Goal: Find specific page/section: Find specific page/section

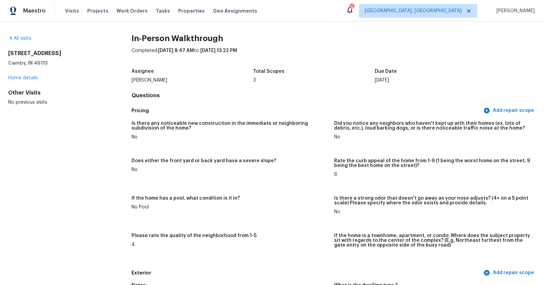
scroll to position [1396, 0]
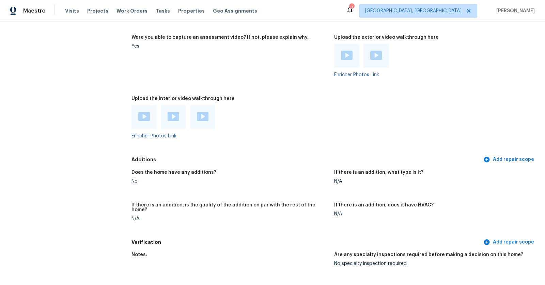
click at [209, 106] on div at bounding box center [202, 117] width 25 height 24
click at [200, 112] on img at bounding box center [203, 116] width 12 height 9
click at [178, 106] on div at bounding box center [173, 117] width 25 height 24
click at [344, 51] on img at bounding box center [347, 55] width 12 height 9
click at [378, 44] on div at bounding box center [375, 56] width 25 height 24
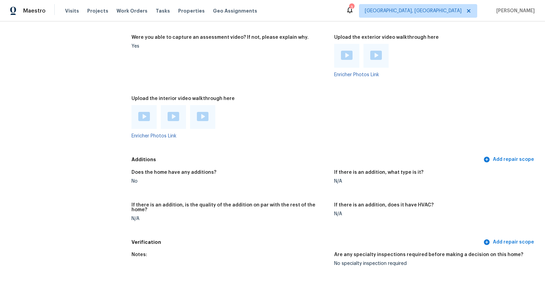
click at [377, 51] on img at bounding box center [376, 55] width 12 height 9
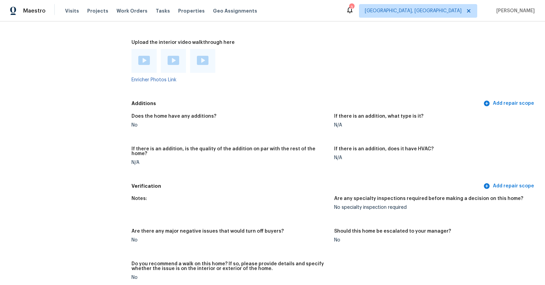
scroll to position [1452, 0]
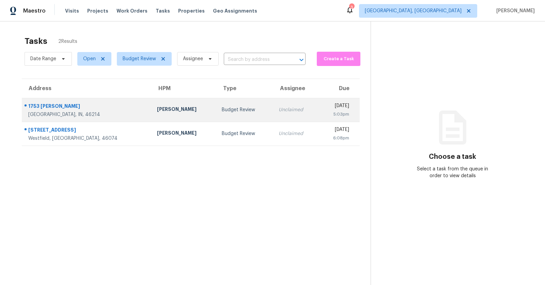
click at [53, 108] on div "1753 Beckenbauer Ln" at bounding box center [87, 107] width 118 height 9
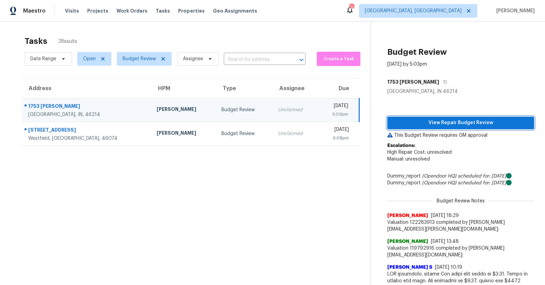
click at [483, 124] on span "View Repair Budget Review" at bounding box center [460, 123] width 136 height 9
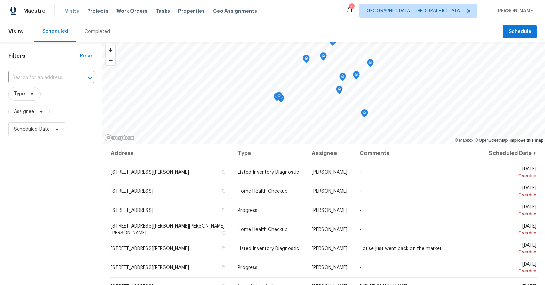
click at [69, 11] on span "Visits" at bounding box center [72, 10] width 14 height 7
click at [28, 93] on span at bounding box center [30, 93] width 7 height 5
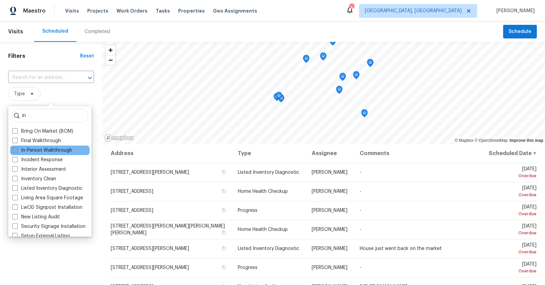
type input "in"
click at [50, 148] on label "In-Person Walkthrough" at bounding box center [42, 150] width 60 height 7
click at [17, 148] on input "In-Person Walkthrough" at bounding box center [14, 149] width 4 height 4
checkbox input "true"
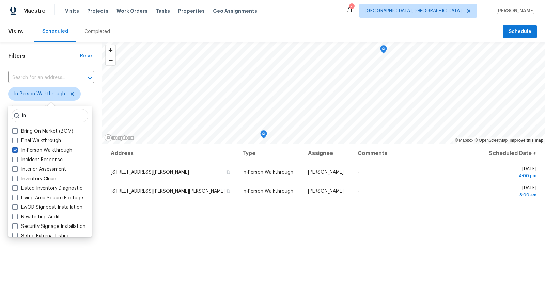
click at [295, 245] on div "Address Type Assignee Comments Scheduled Date ↑ 9339 Erin Dr, Cincinnati, OH 45…" at bounding box center [323, 258] width 443 height 228
